Goal: Task Accomplishment & Management: Complete application form

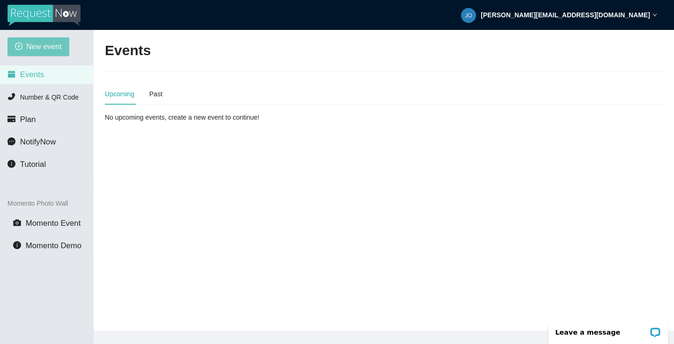
click at [47, 44] on span "New event" at bounding box center [44, 47] width 36 height 12
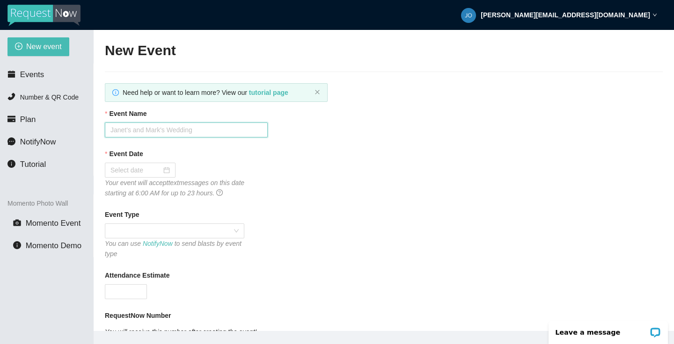
click at [188, 131] on input "Event Name" at bounding box center [186, 130] width 163 height 15
type input "[PERSON_NAME]'s Sweet Sixteen"
click at [149, 171] on input "Event Date" at bounding box center [135, 170] width 51 height 10
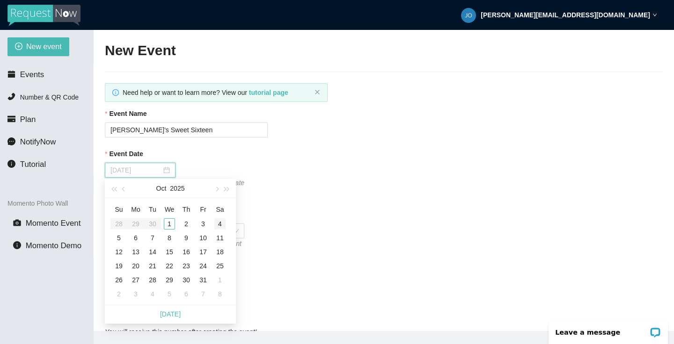
type input "[DATE]"
click at [217, 224] on div "4" at bounding box center [219, 224] width 11 height 11
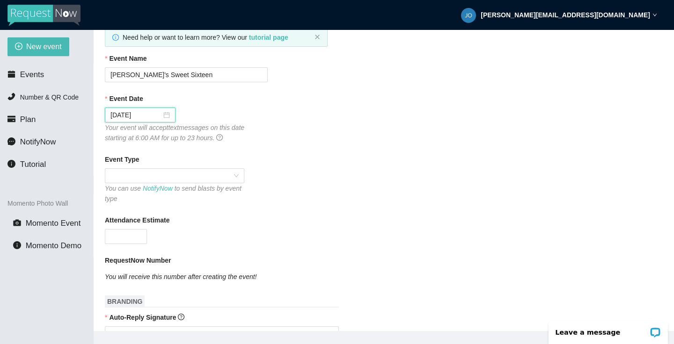
scroll to position [65, 0]
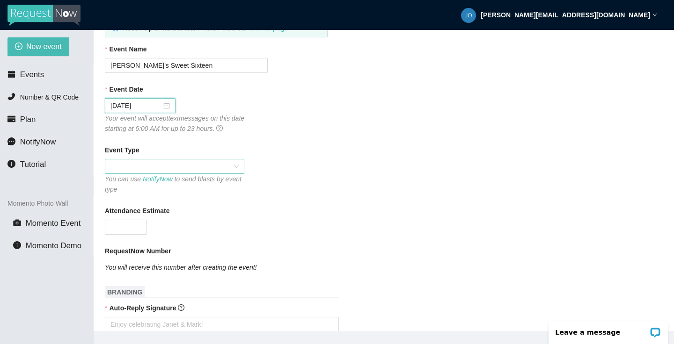
click at [230, 169] on span at bounding box center [174, 167] width 128 height 14
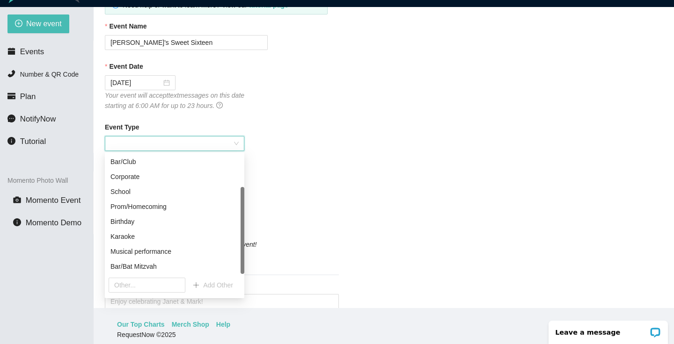
scroll to position [30, 0]
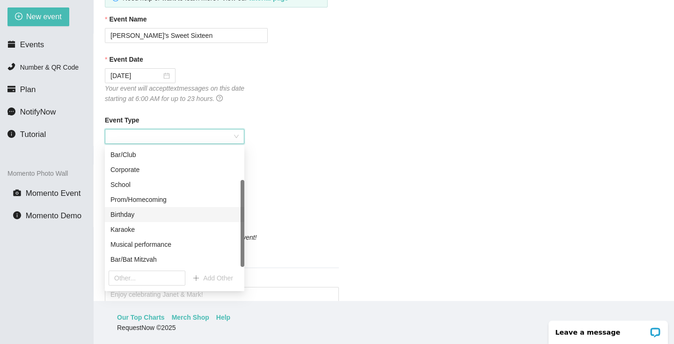
click at [189, 215] on div "Birthday" at bounding box center [174, 215] width 128 height 10
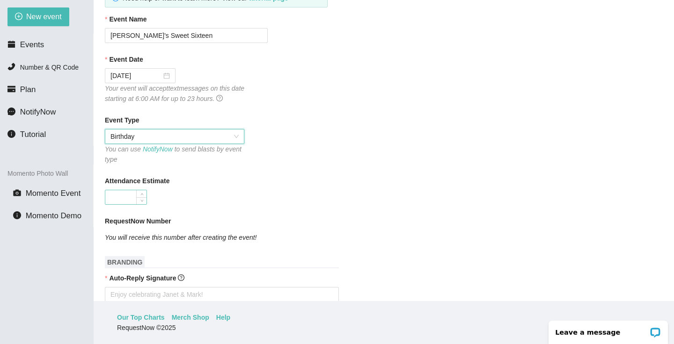
click at [134, 199] on input "Attendance Estimate" at bounding box center [125, 197] width 41 height 14
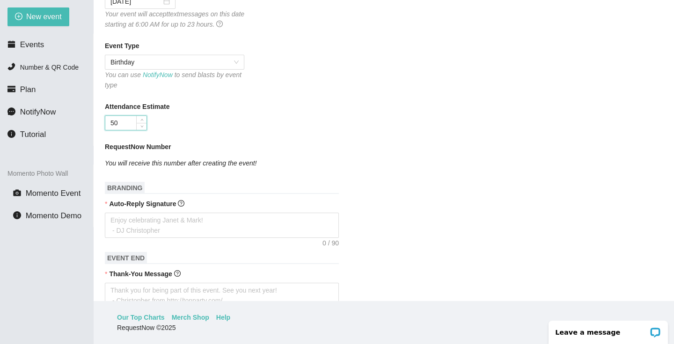
scroll to position [146, 0]
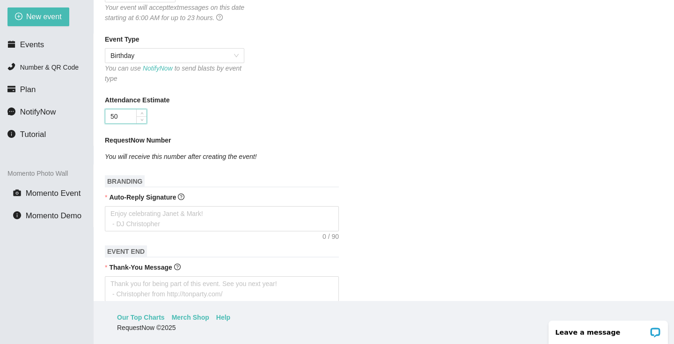
type input "50"
click at [252, 172] on form "Event Name [PERSON_NAME]'s Sweet Sixteen Event Date [DATE] Your event will acce…" at bounding box center [384, 306] width 558 height 747
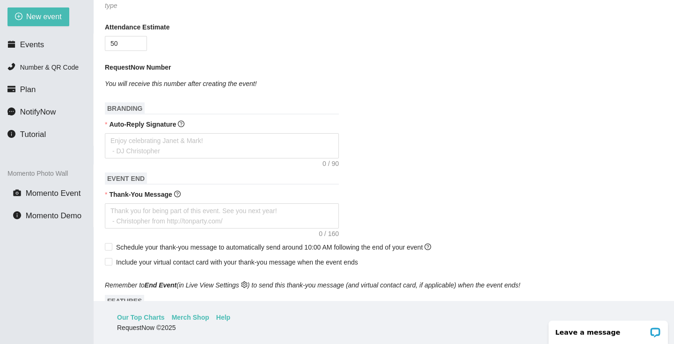
scroll to position [227, 0]
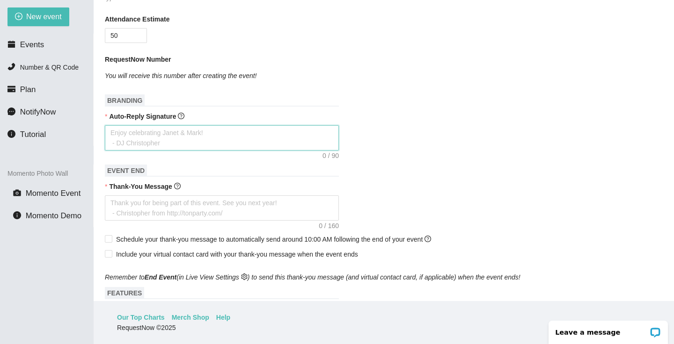
click at [217, 143] on textarea "Auto-Reply Signature" at bounding box center [222, 137] width 234 height 25
paste textarea "Thanks for the request! I'll do my best to work it in. Hope your having fun! [P…"
type textarea "Thanks for the request! I'll do my best to work it in. Hope your having fun! [P…"
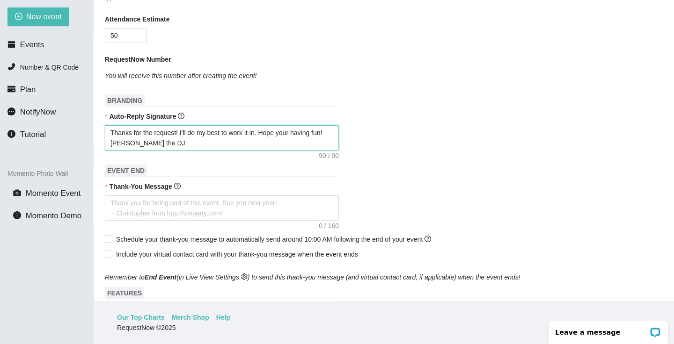
type textarea "Thanks for the request! I'll do my best to work it in. Hope your having fun! [P…"
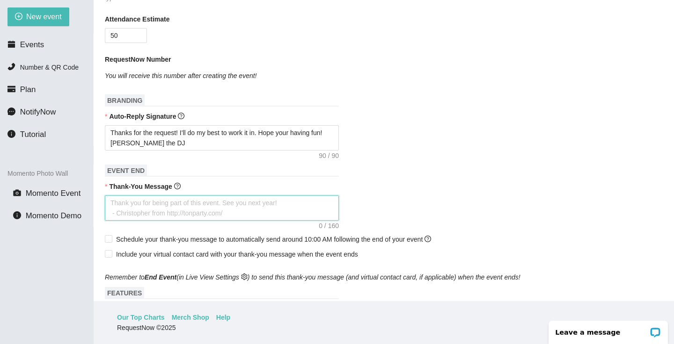
click at [256, 207] on textarea "Thank-You Message" at bounding box center [222, 208] width 234 height 25
paste textarea "On behalf of [PERSON_NAME], I want to thank you for coming out tonight! [PERSON…"
type textarea "On behalf of [PERSON_NAME], I want to thank you for coming out tonight! [PERSON…"
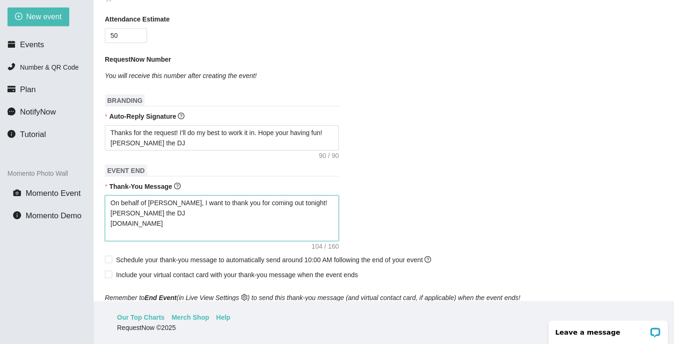
type textarea "On behalf of [PERSON_NAME], I want to thank you for coming out tonight! [PERSON…"
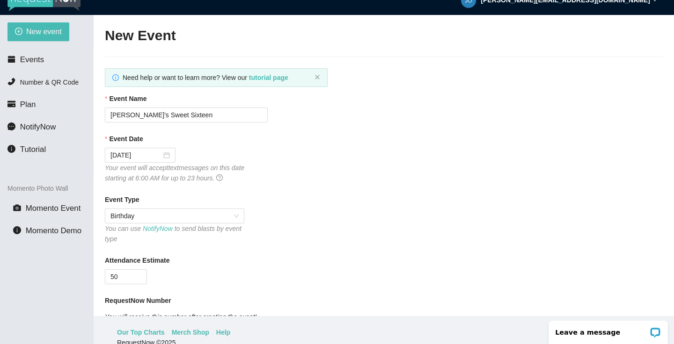
scroll to position [14, 0]
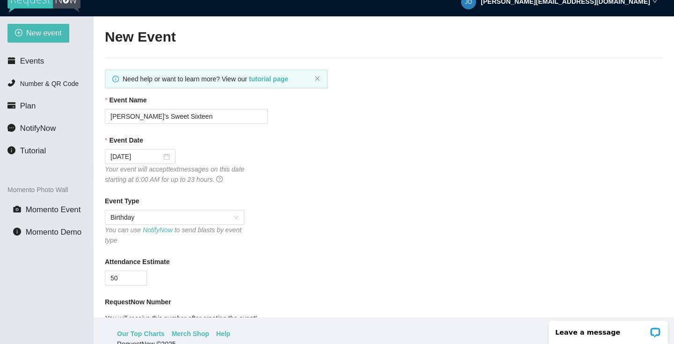
type textarea "On behalf of [PERSON_NAME], I want to thank you for coming out tonight! [PERSON…"
